Goal: Information Seeking & Learning: Learn about a topic

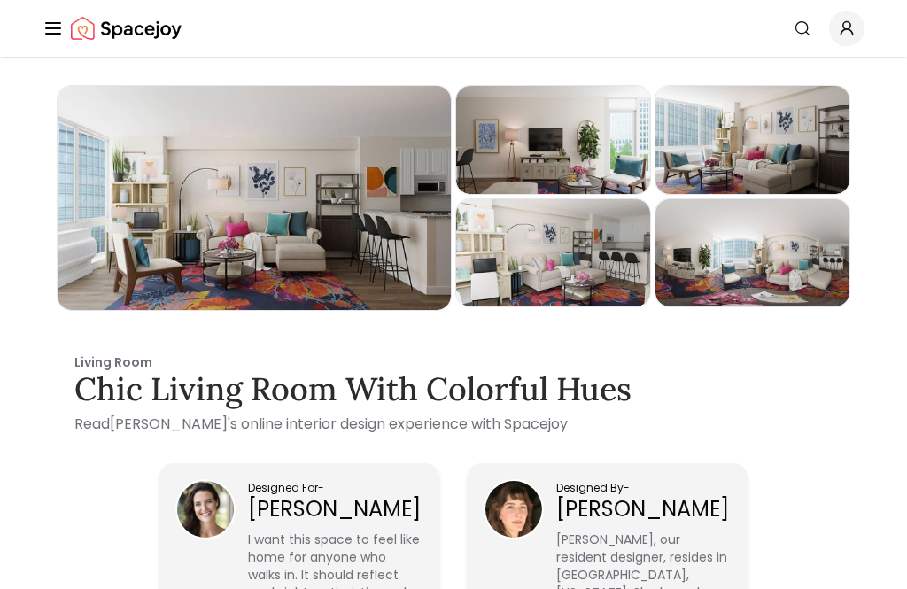
click at [35, 27] on div "Spacejoy Search How It Works Design Portfolio Pricing AI Design Shop Search Sta…" at bounding box center [453, 28] width 907 height 57
click at [55, 37] on icon "Global" at bounding box center [53, 28] width 21 height 21
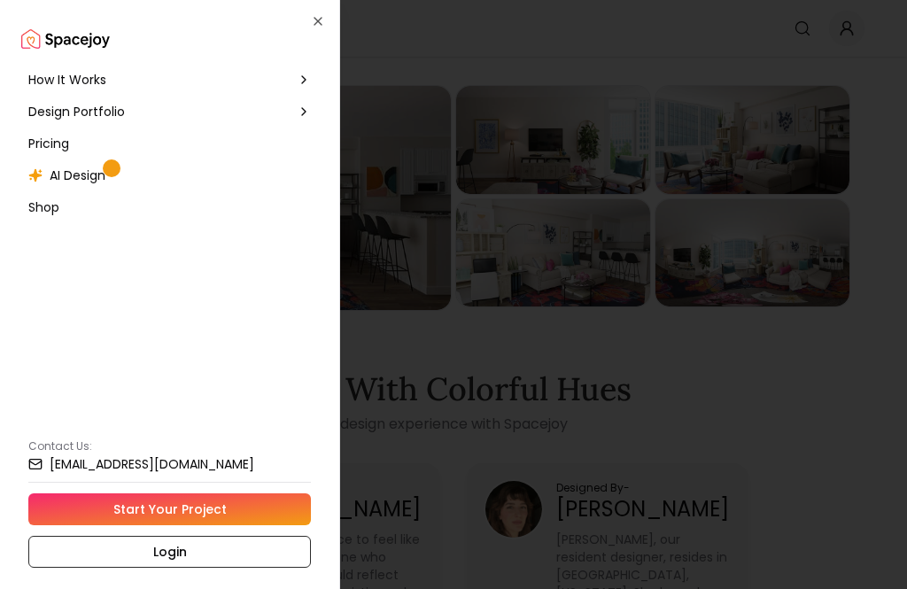
click at [66, 81] on span "How It Works" at bounding box center [67, 80] width 78 height 18
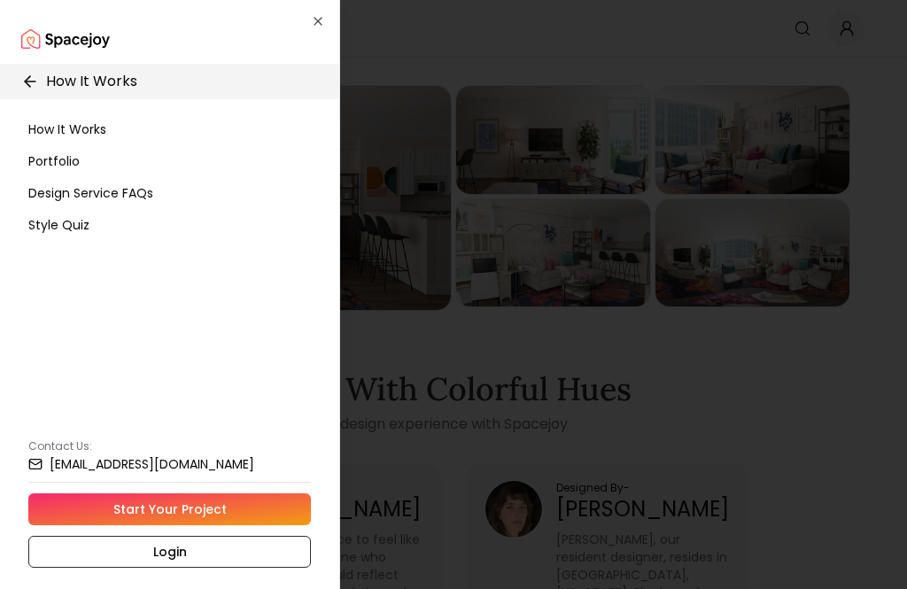
click at [81, 128] on span "How It Works" at bounding box center [67, 129] width 78 height 18
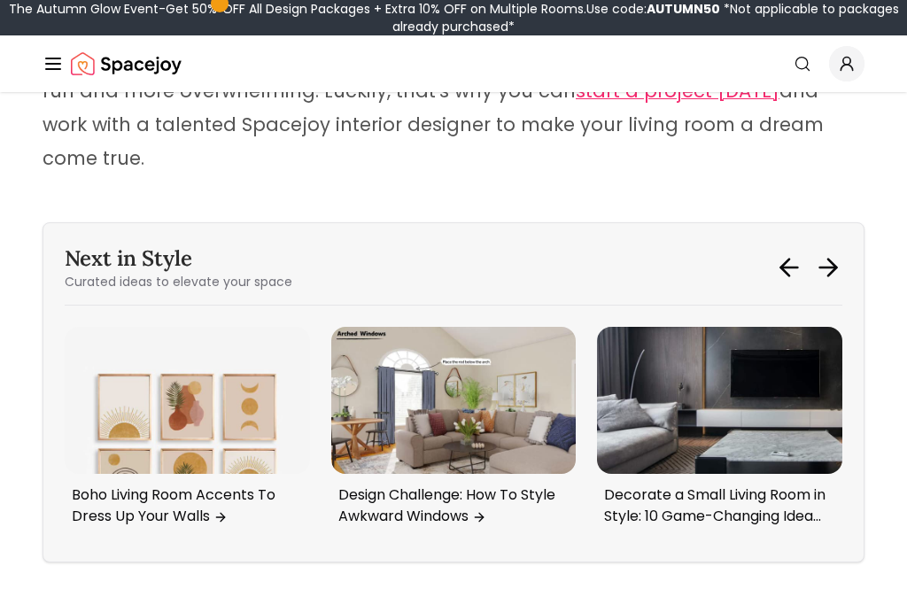
scroll to position [13814, 0]
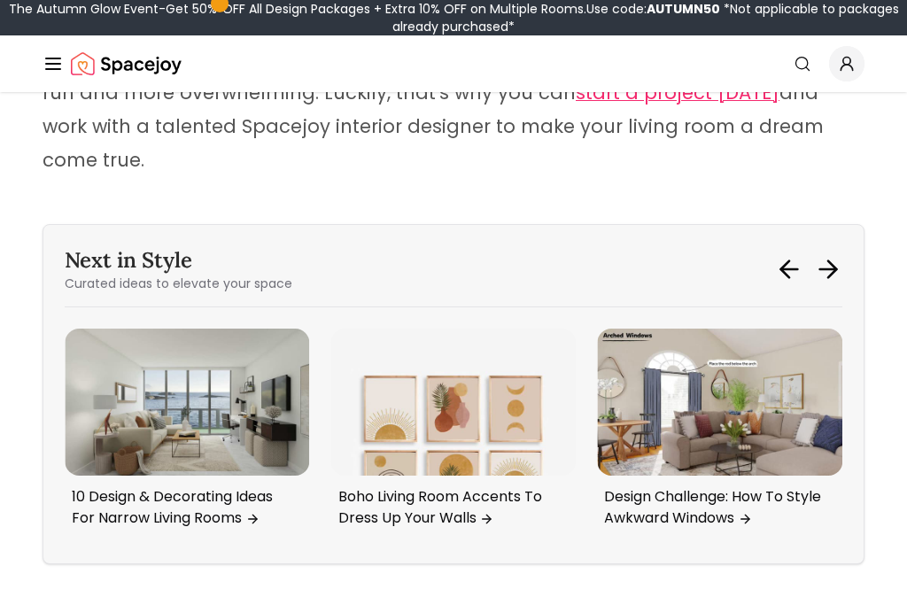
click at [152, 353] on img "2 / 6" at bounding box center [187, 402] width 245 height 147
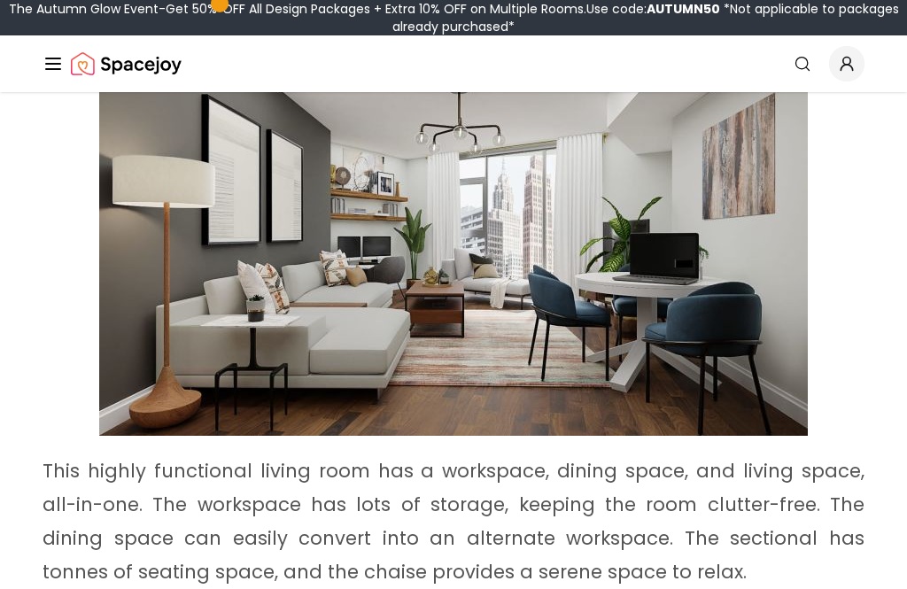
scroll to position [4910, 0]
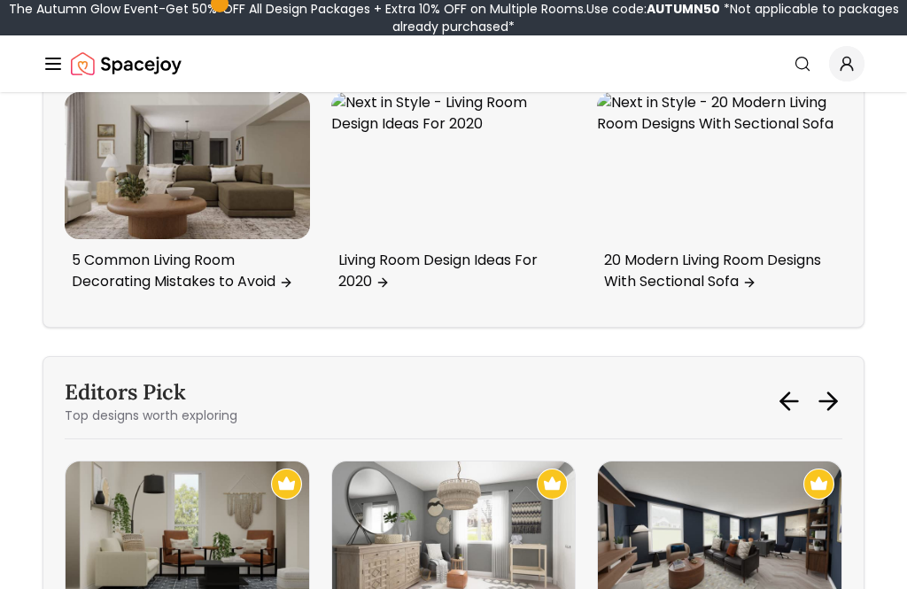
scroll to position [7760, 0]
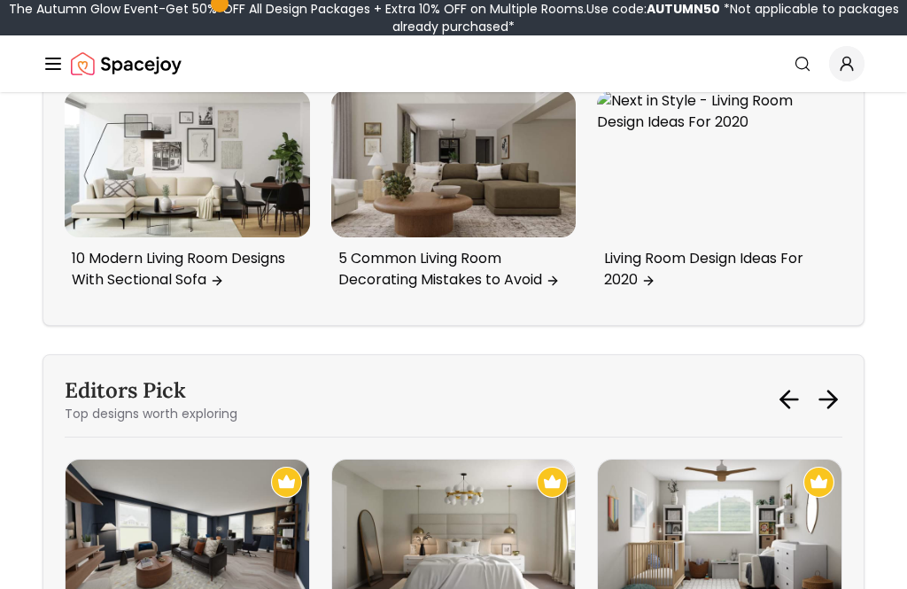
click at [410, 177] on img "6 / 6" at bounding box center [453, 163] width 245 height 147
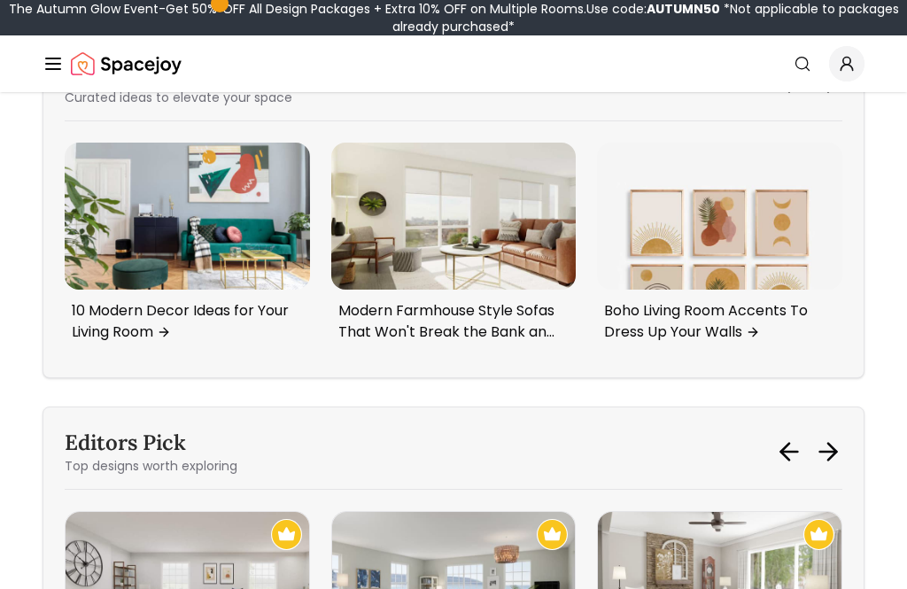
scroll to position [4478, 0]
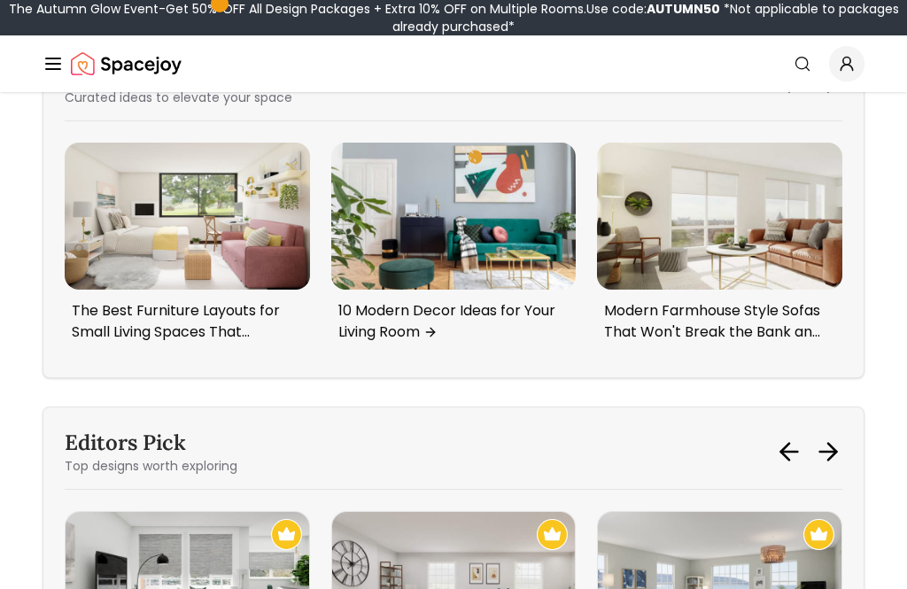
click at [159, 237] on img "1 / 6" at bounding box center [187, 216] width 245 height 147
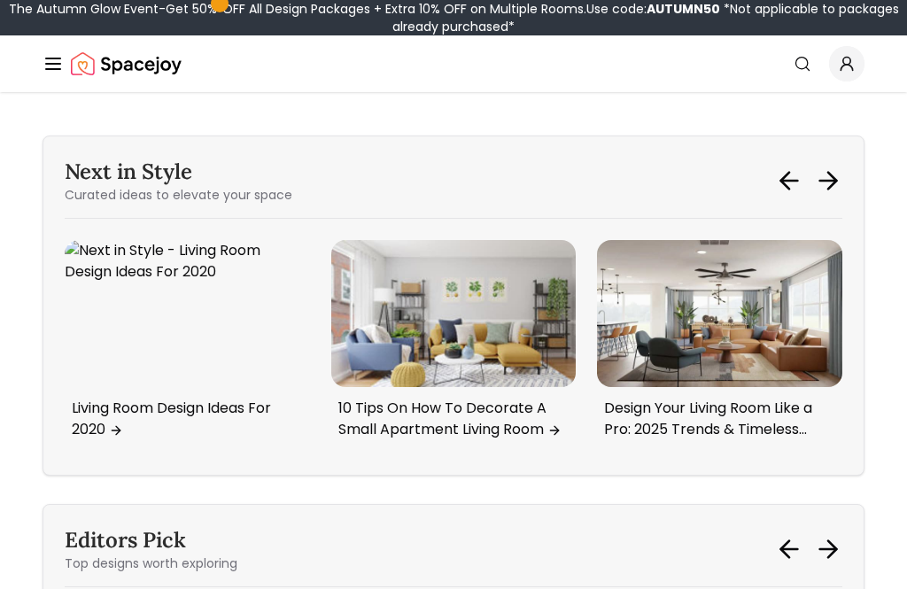
scroll to position [4443, 0]
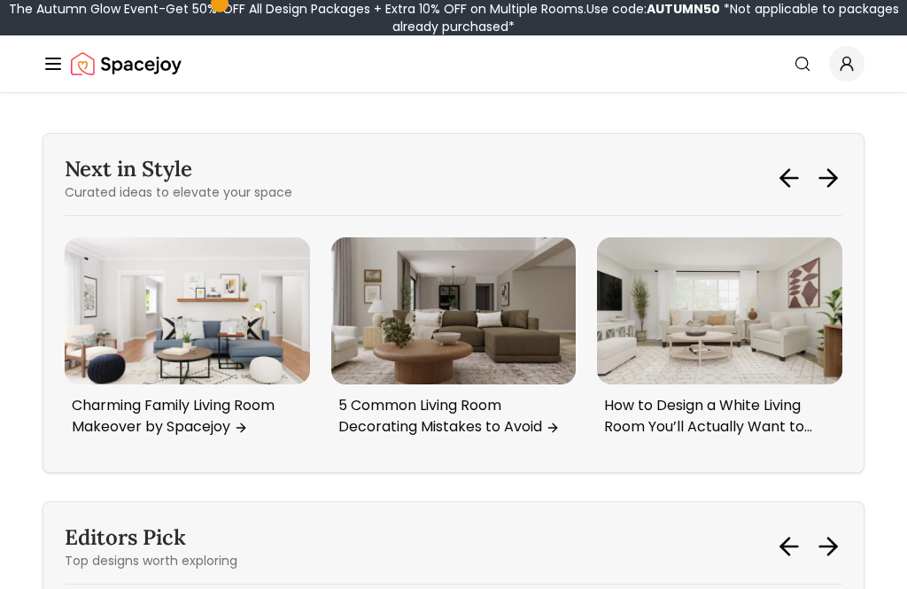
click at [149, 355] on img "2 / 6" at bounding box center [187, 310] width 245 height 147
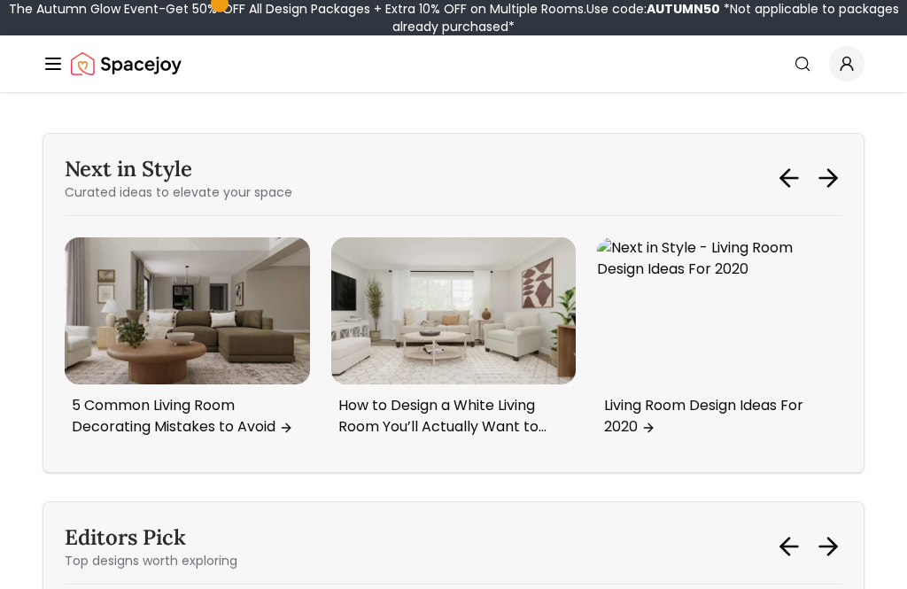
scroll to position [4471, 0]
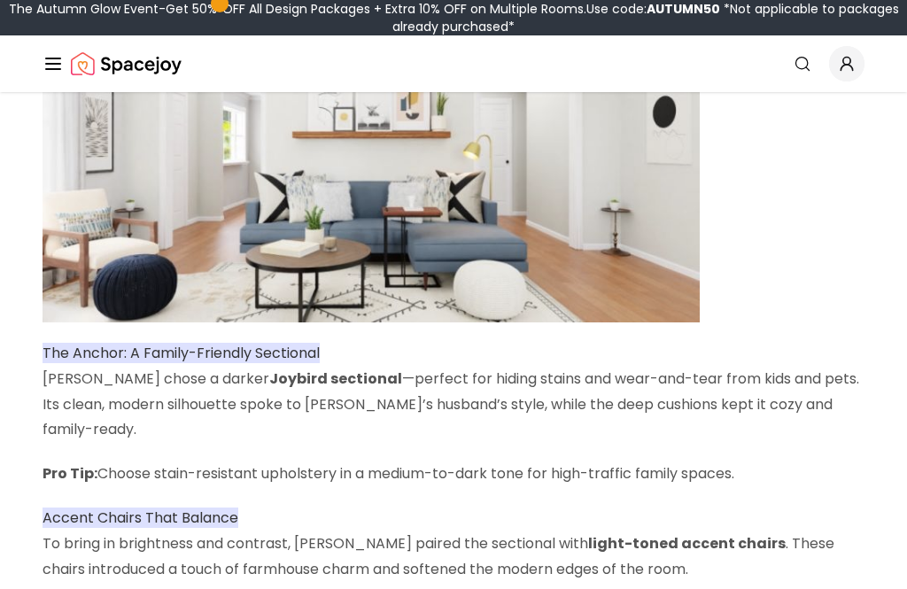
scroll to position [595, 0]
